Goal: Information Seeking & Learning: Find specific fact

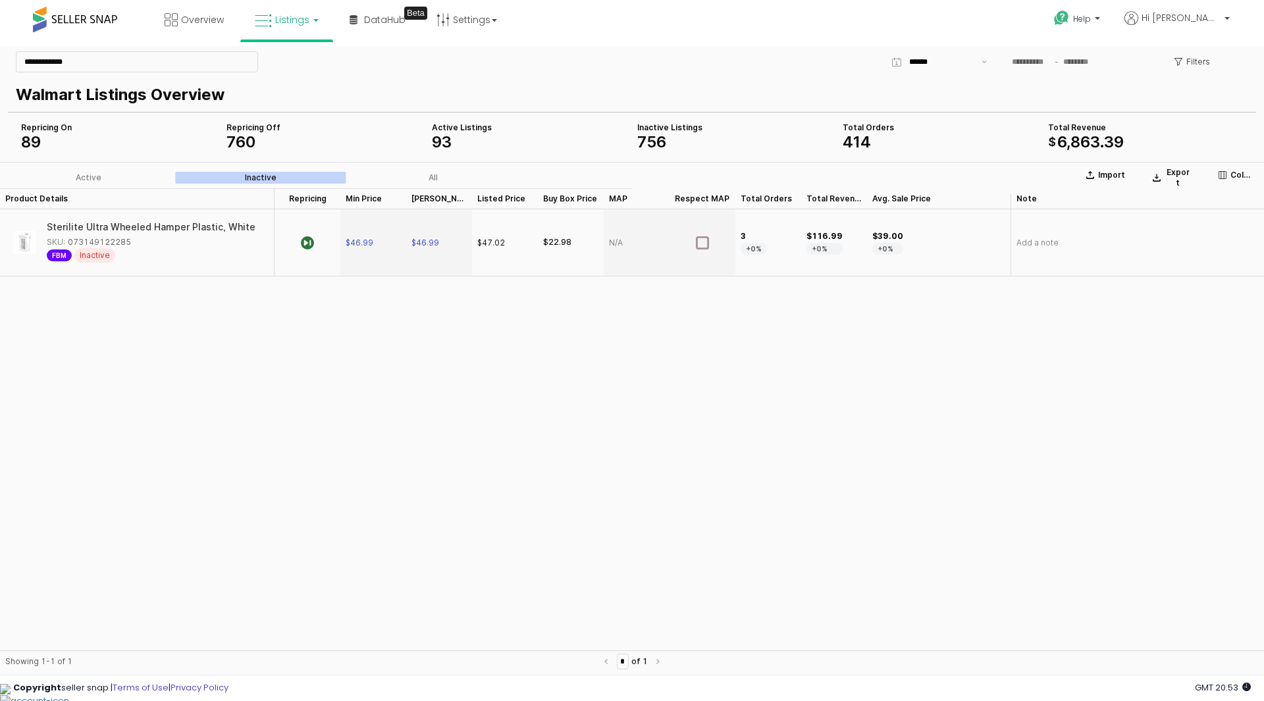
drag, startPoint x: 82, startPoint y: 224, endPoint x: 164, endPoint y: 228, distance: 82.4
click at [165, 228] on div "Sterilite Ultra Wheeled Hamper Plastic, White SKU: 073149122285 FBM Inactive" at bounding box center [134, 243] width 258 height 56
drag, startPoint x: 164, startPoint y: 228, endPoint x: 123, endPoint y: 224, distance: 41.0
click at [123, 224] on div "Sterilite Ultra Wheeled Hamper Plastic, White" at bounding box center [151, 226] width 209 height 9
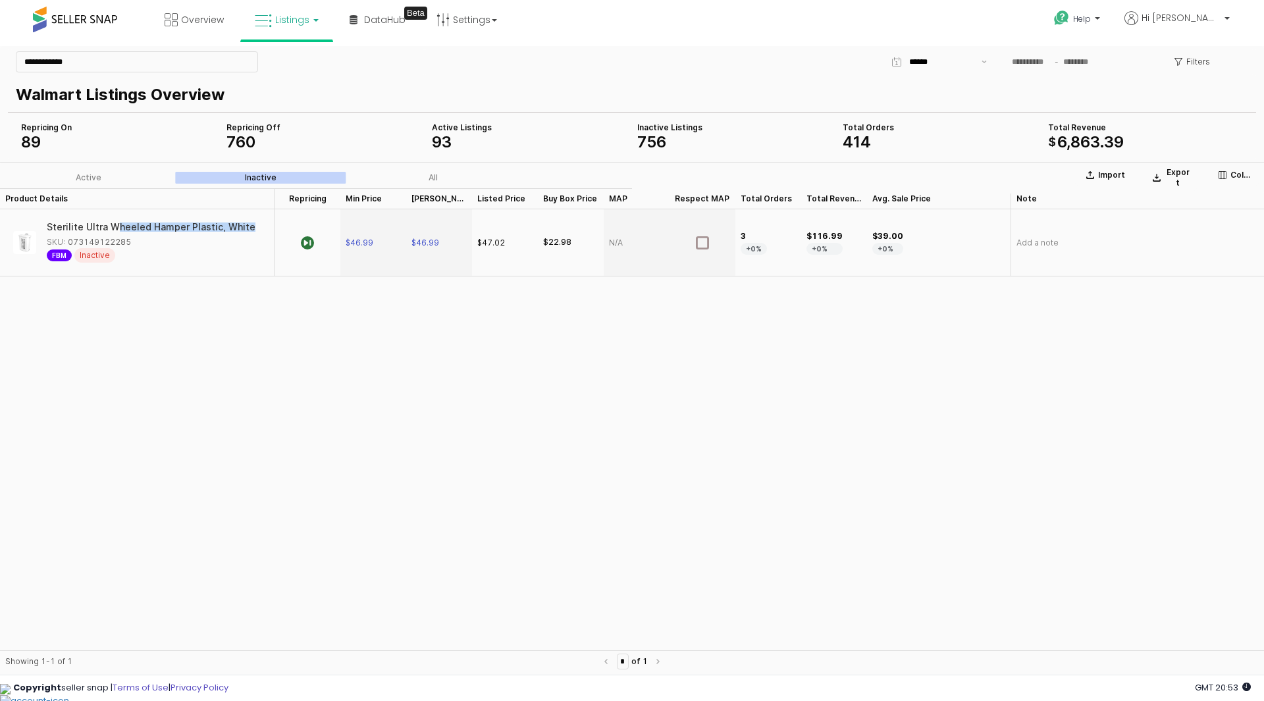
click at [123, 224] on div "Sterilite Ultra Wheeled Hamper Plastic, White" at bounding box center [151, 226] width 209 height 9
drag, startPoint x: 86, startPoint y: 221, endPoint x: 93, endPoint y: 224, distance: 8.0
click at [93, 224] on div "Sterilite Ultra Wheeled Hamper Plastic, White" at bounding box center [151, 226] width 209 height 9
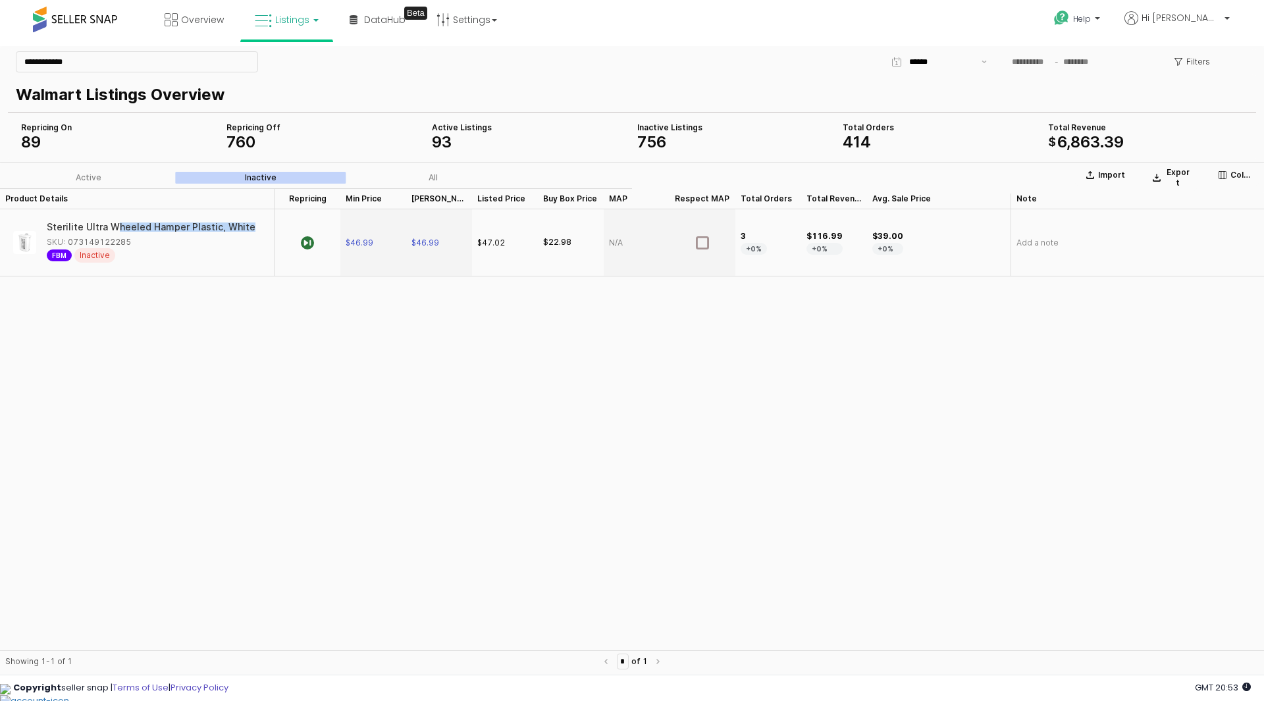
copy div "Sterilite Ultra Wheeled Hamper Plastic, White"
